Goal: Information Seeking & Learning: Understand process/instructions

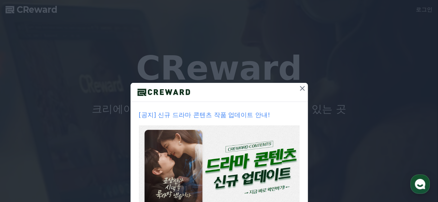
click at [300, 90] on icon at bounding box center [302, 88] width 5 height 5
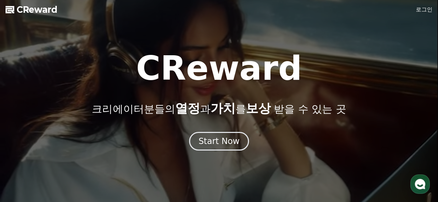
click at [434, 12] on div at bounding box center [219, 101] width 438 height 202
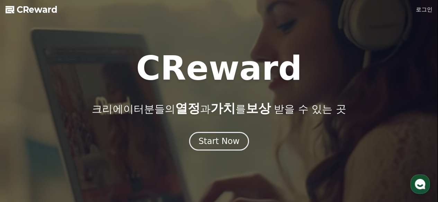
click at [425, 10] on link "로그인" at bounding box center [424, 10] width 17 height 8
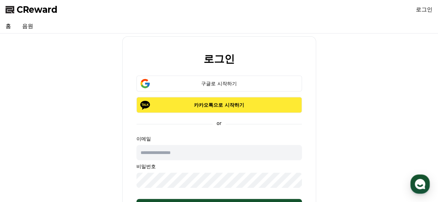
click at [236, 105] on p "카카오톡으로 시작하기" at bounding box center [218, 105] width 145 height 7
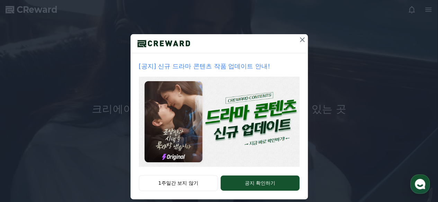
scroll to position [57, 0]
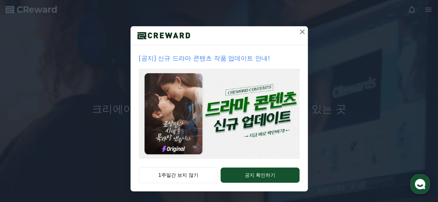
click at [298, 36] on button at bounding box center [302, 31] width 11 height 11
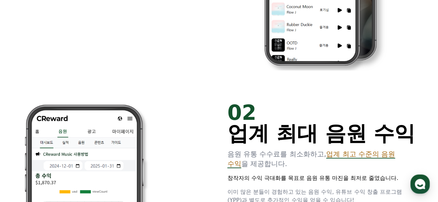
scroll to position [0, 0]
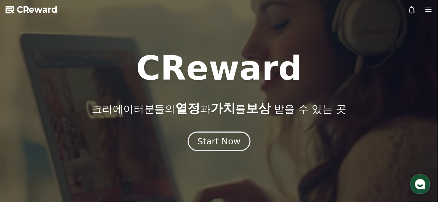
click at [230, 142] on div "Start Now" at bounding box center [218, 142] width 43 height 12
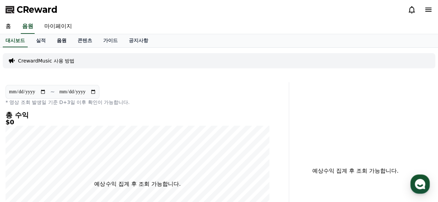
click at [60, 42] on link "음원" at bounding box center [61, 40] width 21 height 13
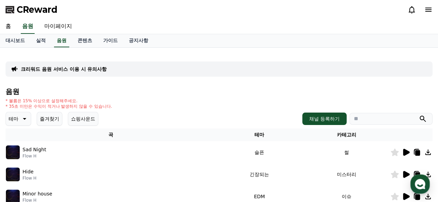
scroll to position [35, 0]
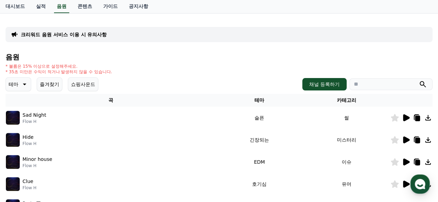
click at [406, 117] on icon at bounding box center [406, 118] width 7 height 7
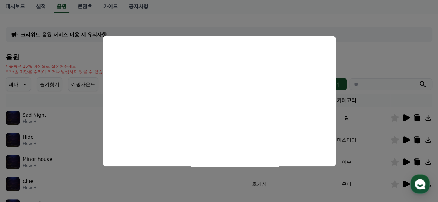
click at [374, 112] on button "close modal" at bounding box center [219, 101] width 438 height 202
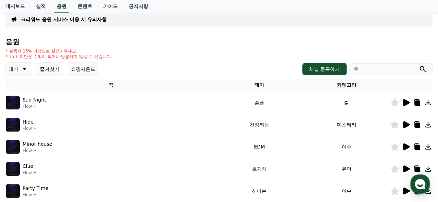
scroll to position [0, 0]
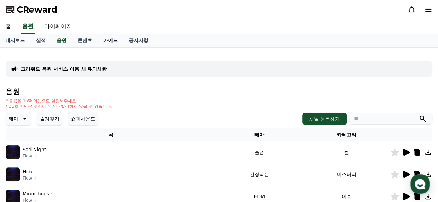
click at [117, 42] on link "가이드" at bounding box center [111, 40] width 26 height 13
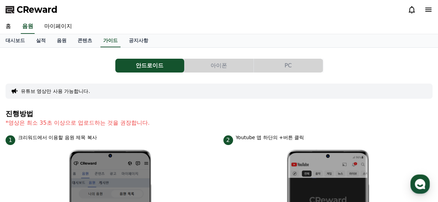
click at [232, 70] on button "아이폰" at bounding box center [218, 66] width 69 height 14
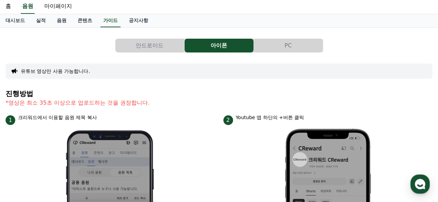
scroll to position [35, 0]
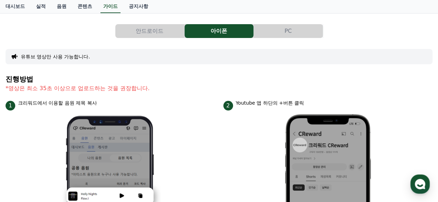
click at [273, 37] on button "PC" at bounding box center [288, 31] width 69 height 14
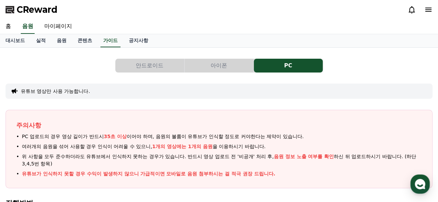
click at [153, 63] on button "안드로이드" at bounding box center [149, 66] width 69 height 14
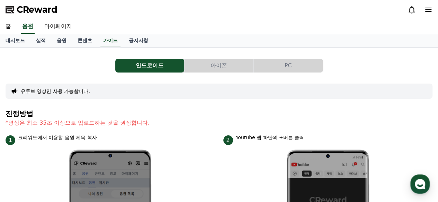
click at [46, 91] on button "유튜브 영상만 사용 가능합니다." at bounding box center [55, 91] width 69 height 7
click at [432, 7] on div "CReward" at bounding box center [219, 9] width 438 height 19
click at [430, 8] on icon at bounding box center [428, 10] width 6 height 4
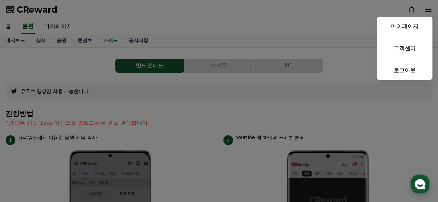
click at [209, 1] on button "close" at bounding box center [219, 101] width 438 height 202
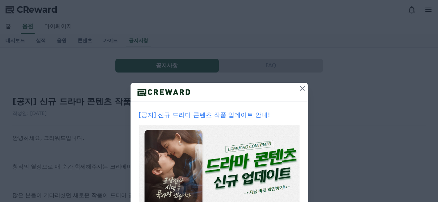
click at [299, 92] on icon at bounding box center [302, 88] width 8 height 8
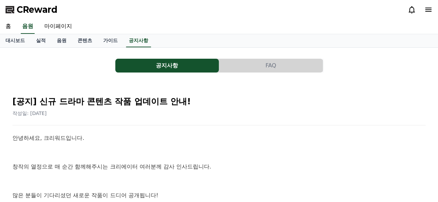
click at [48, 4] on span "CReward" at bounding box center [37, 9] width 41 height 11
click at [49, 9] on span "CReward" at bounding box center [37, 9] width 41 height 11
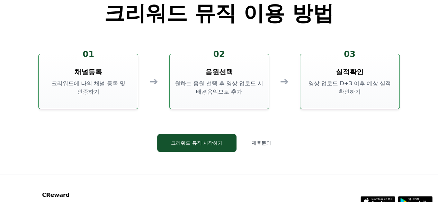
scroll to position [1834, 0]
